Goal: Task Accomplishment & Management: Use online tool/utility

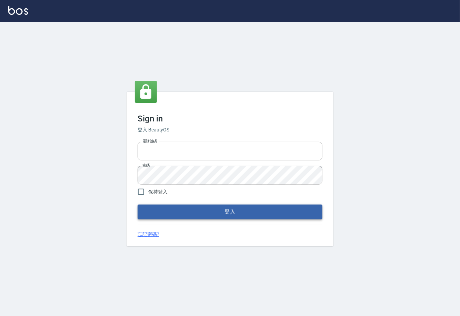
type input "0225929166"
click at [198, 209] on button "登入" at bounding box center [229, 211] width 185 height 14
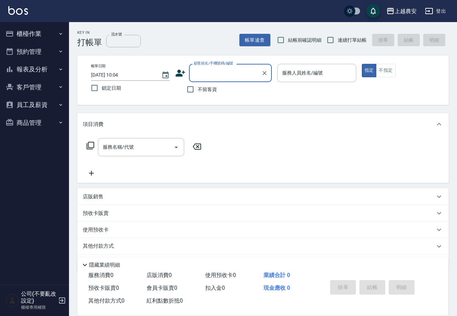
click at [24, 36] on button "櫃檯作業" at bounding box center [34, 34] width 63 height 18
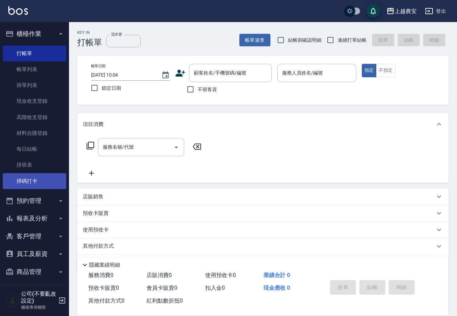
click at [32, 176] on link "掃碼打卡" at bounding box center [34, 181] width 63 height 16
